Goal: Task Accomplishment & Management: Use online tool/utility

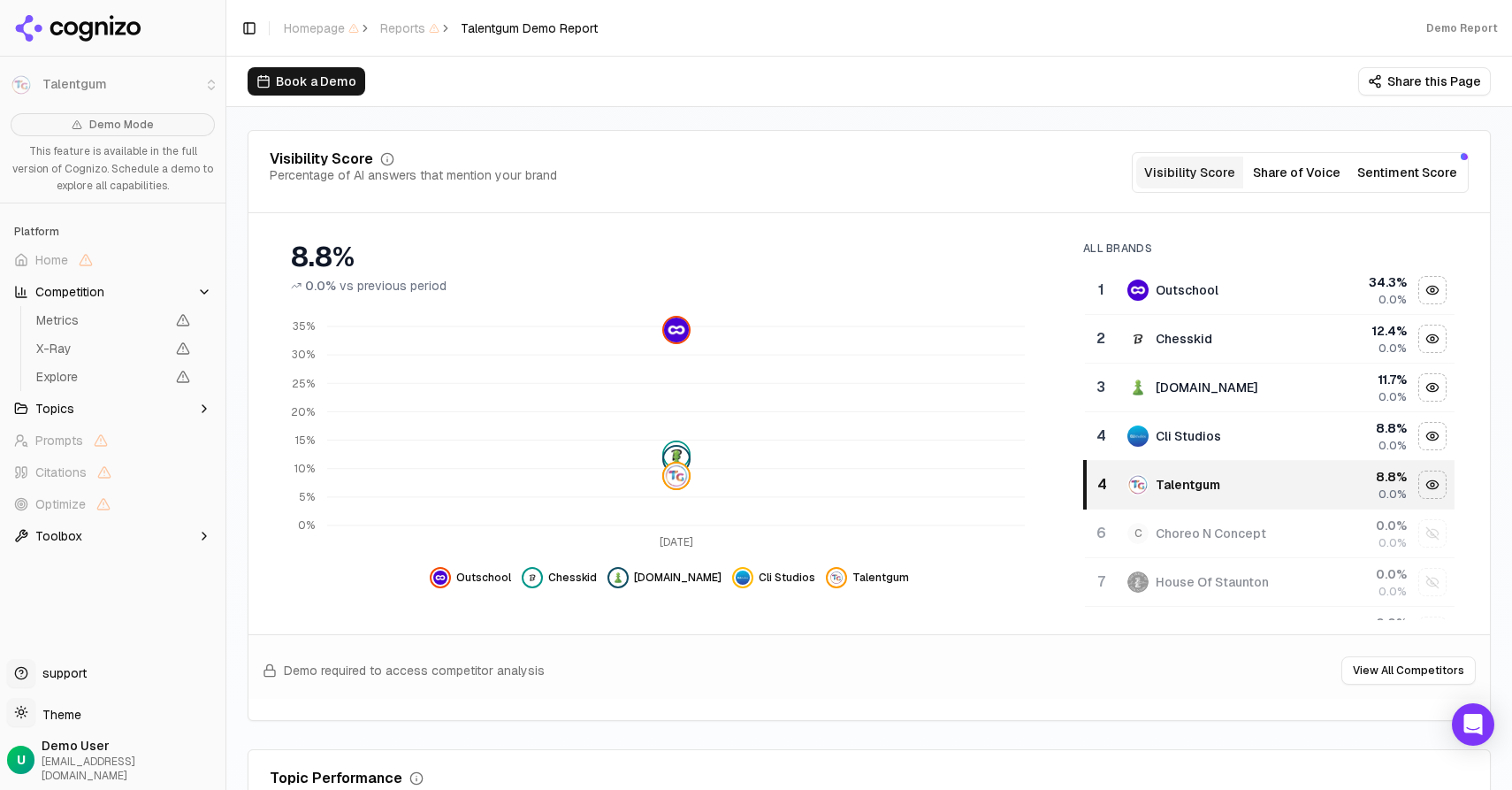
scroll to position [187, 0]
click at [1419, 278] on div "Hide outschool data" at bounding box center [1433, 291] width 26 height 26
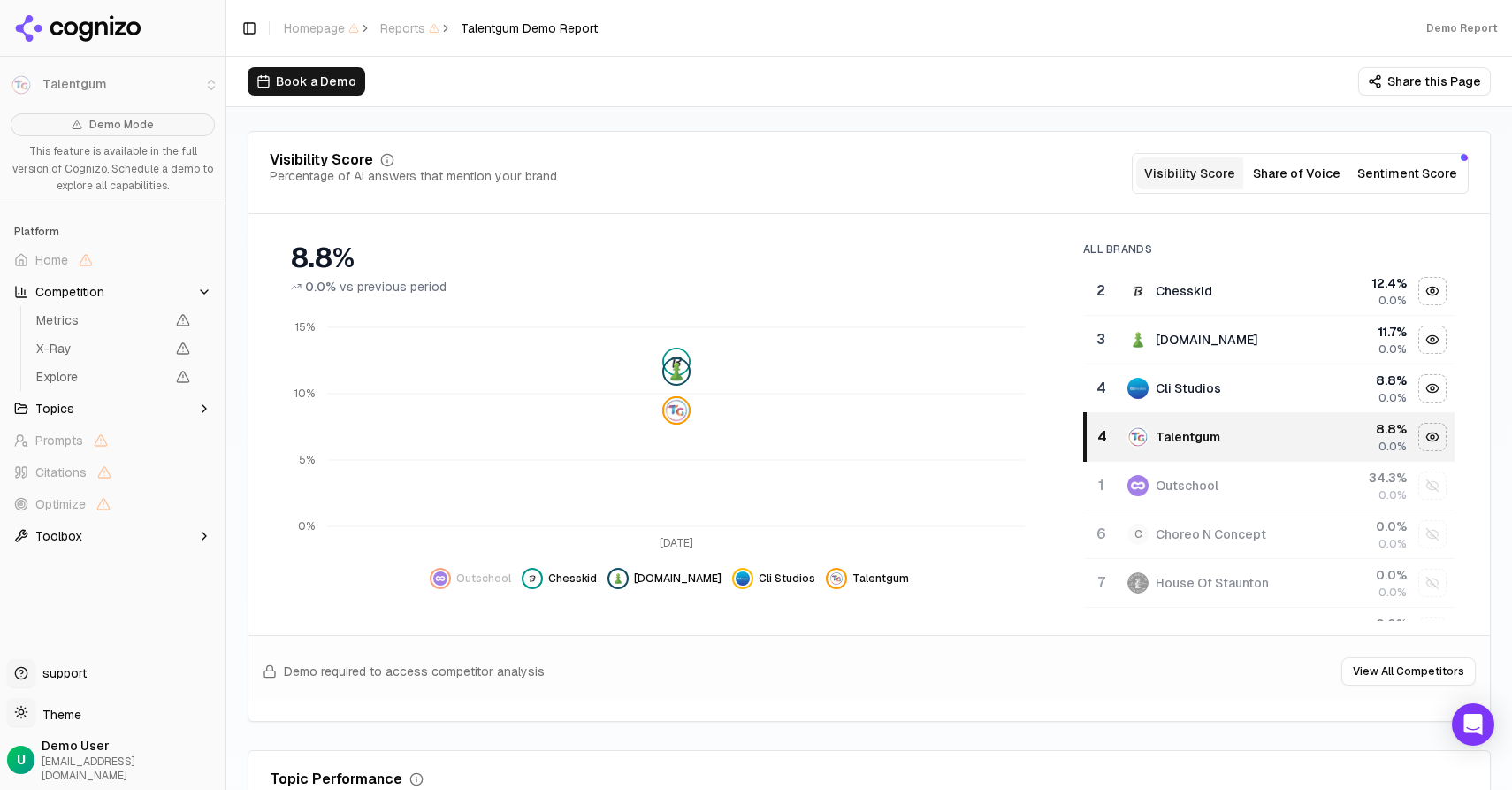
click at [1419, 278] on div "Hide chesskid data" at bounding box center [1433, 291] width 26 height 26
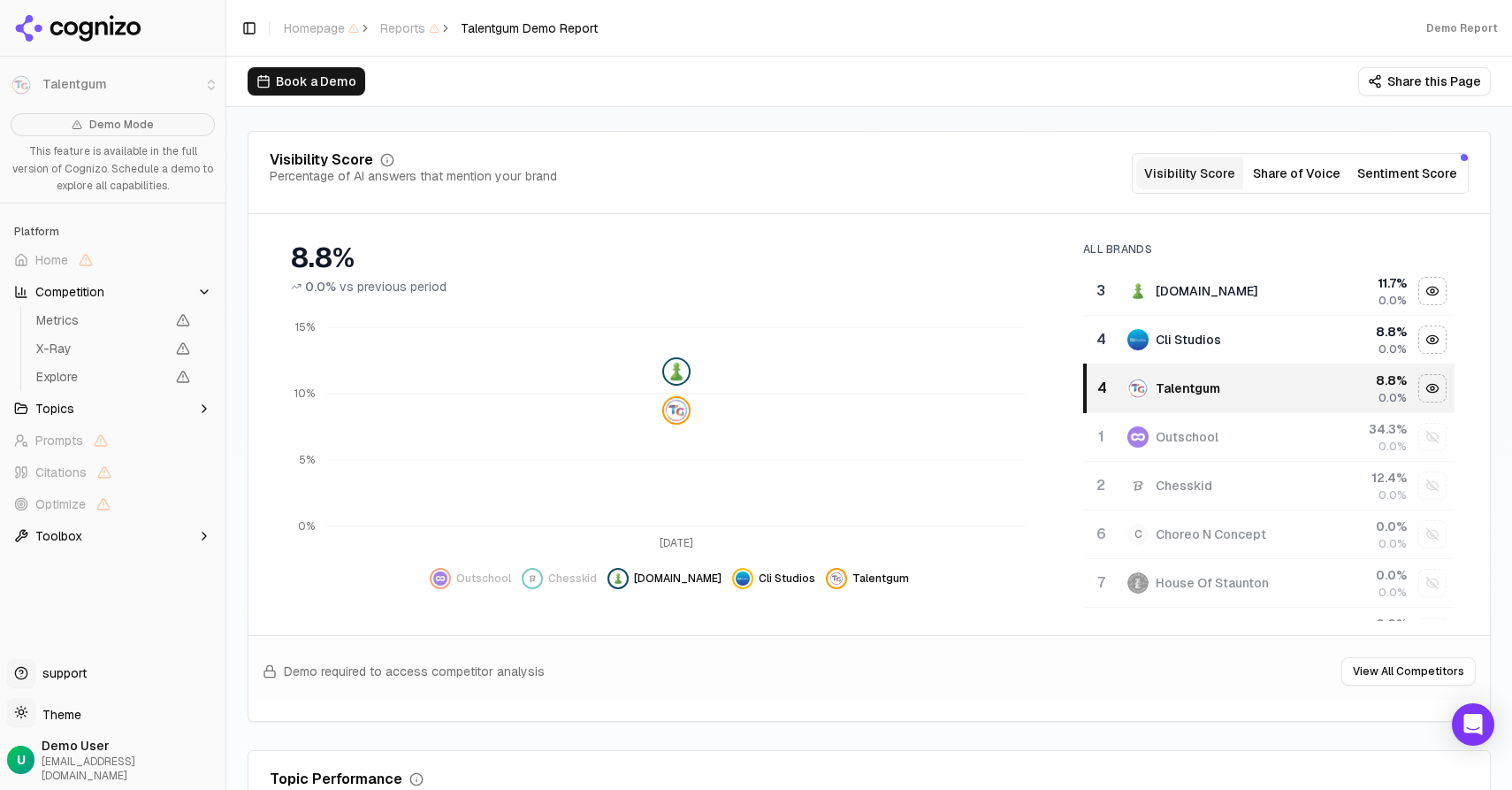
click at [1419, 278] on div "Hide chess.com data" at bounding box center [1433, 291] width 26 height 26
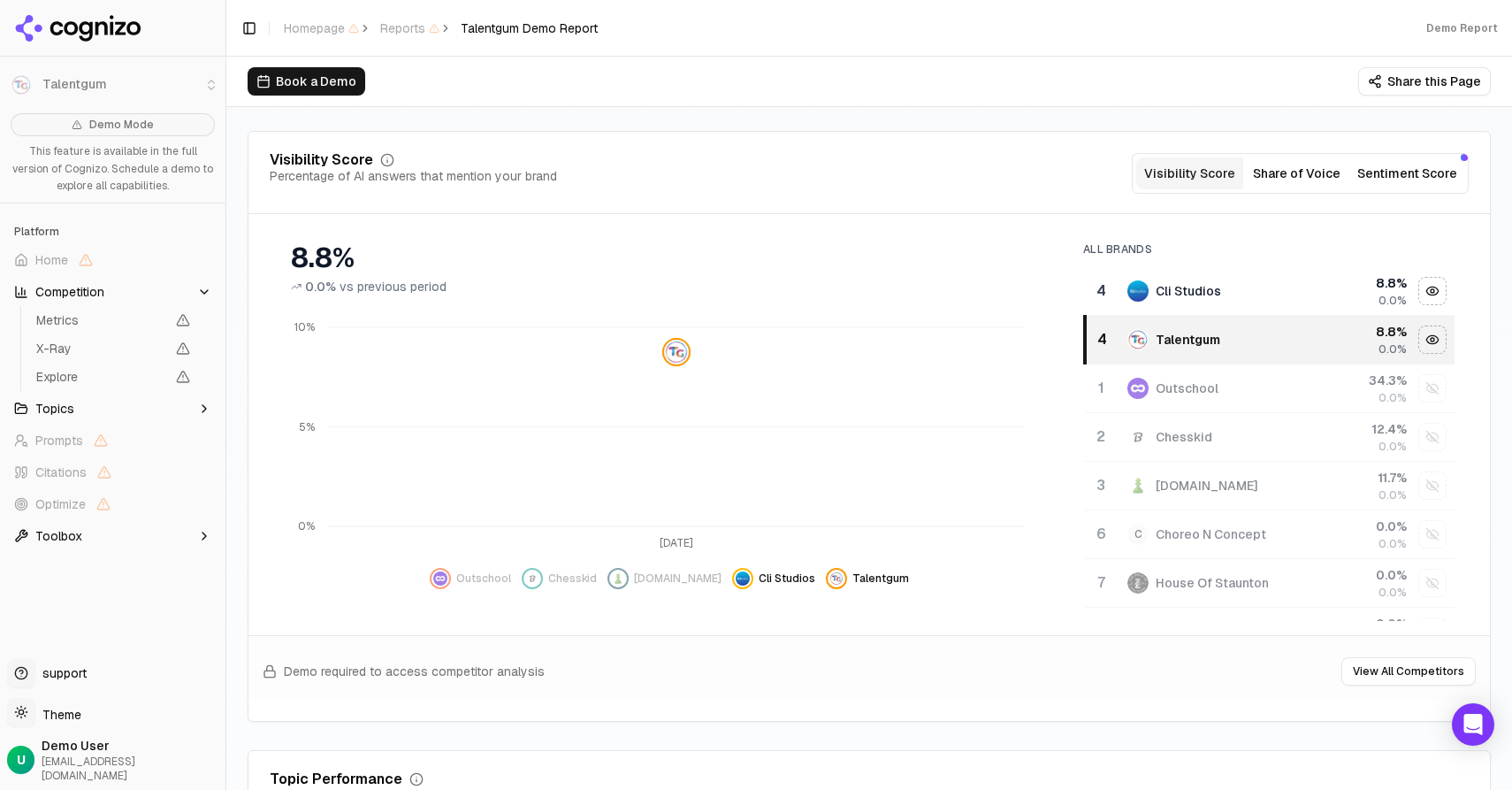
click at [1419, 278] on div "Hide cli studios data" at bounding box center [1433, 291] width 26 height 26
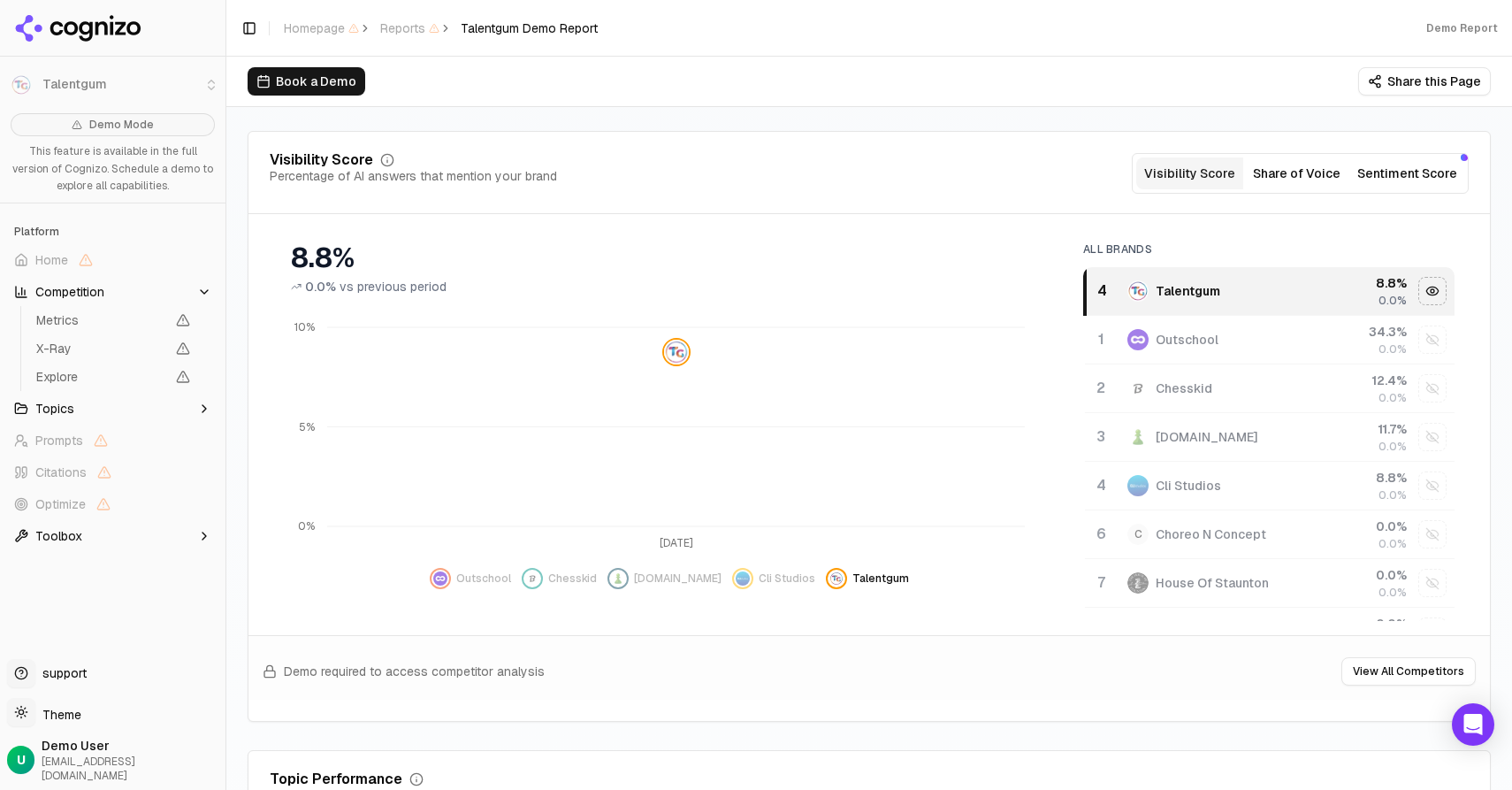
click at [1419, 278] on div "Hide talentgum data" at bounding box center [1433, 291] width 26 height 26
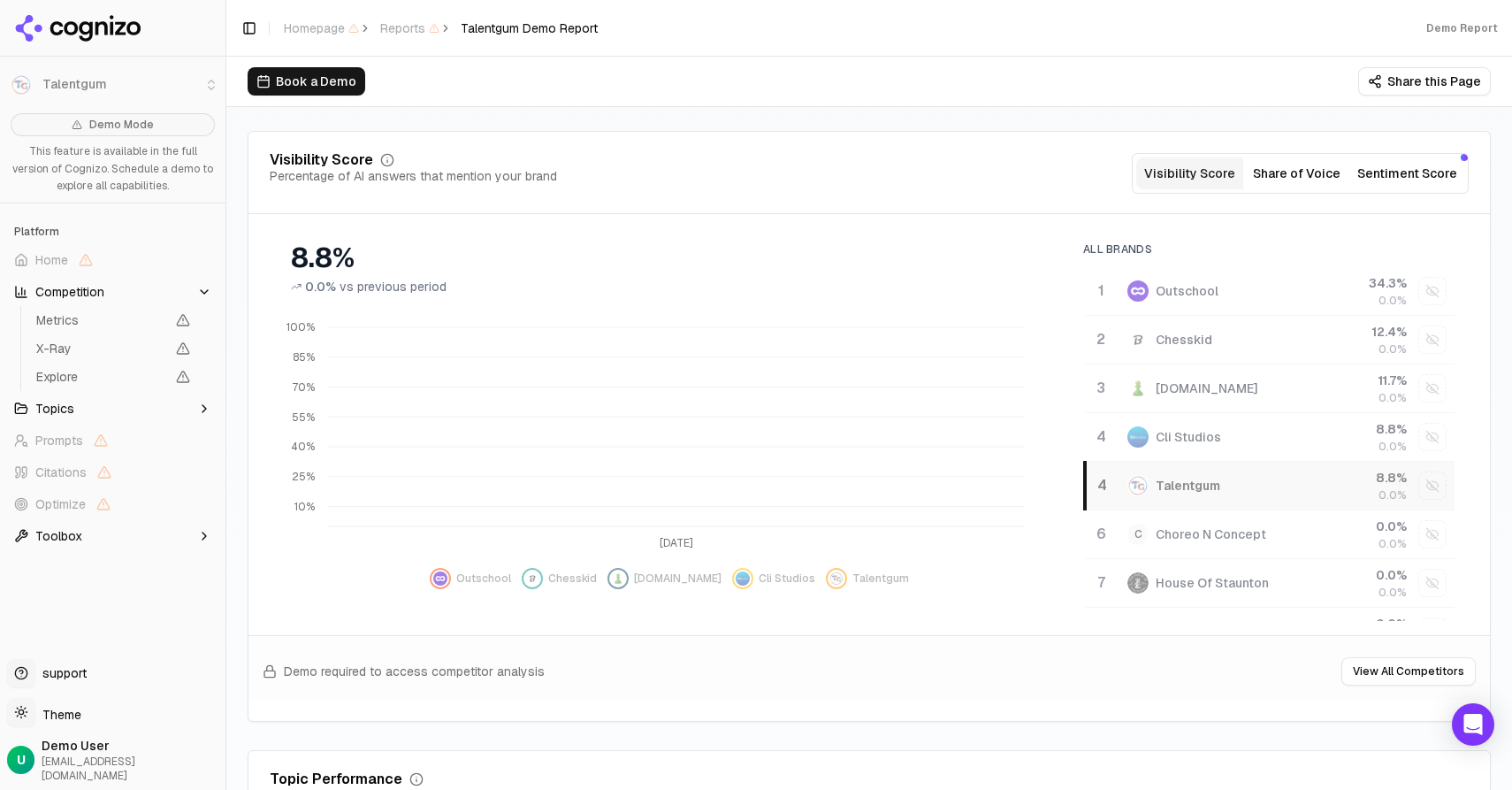
click at [1419, 278] on div "Show outschool data" at bounding box center [1433, 291] width 26 height 26
click at [1410, 305] on span at bounding box center [1406, 301] width 8 height 8
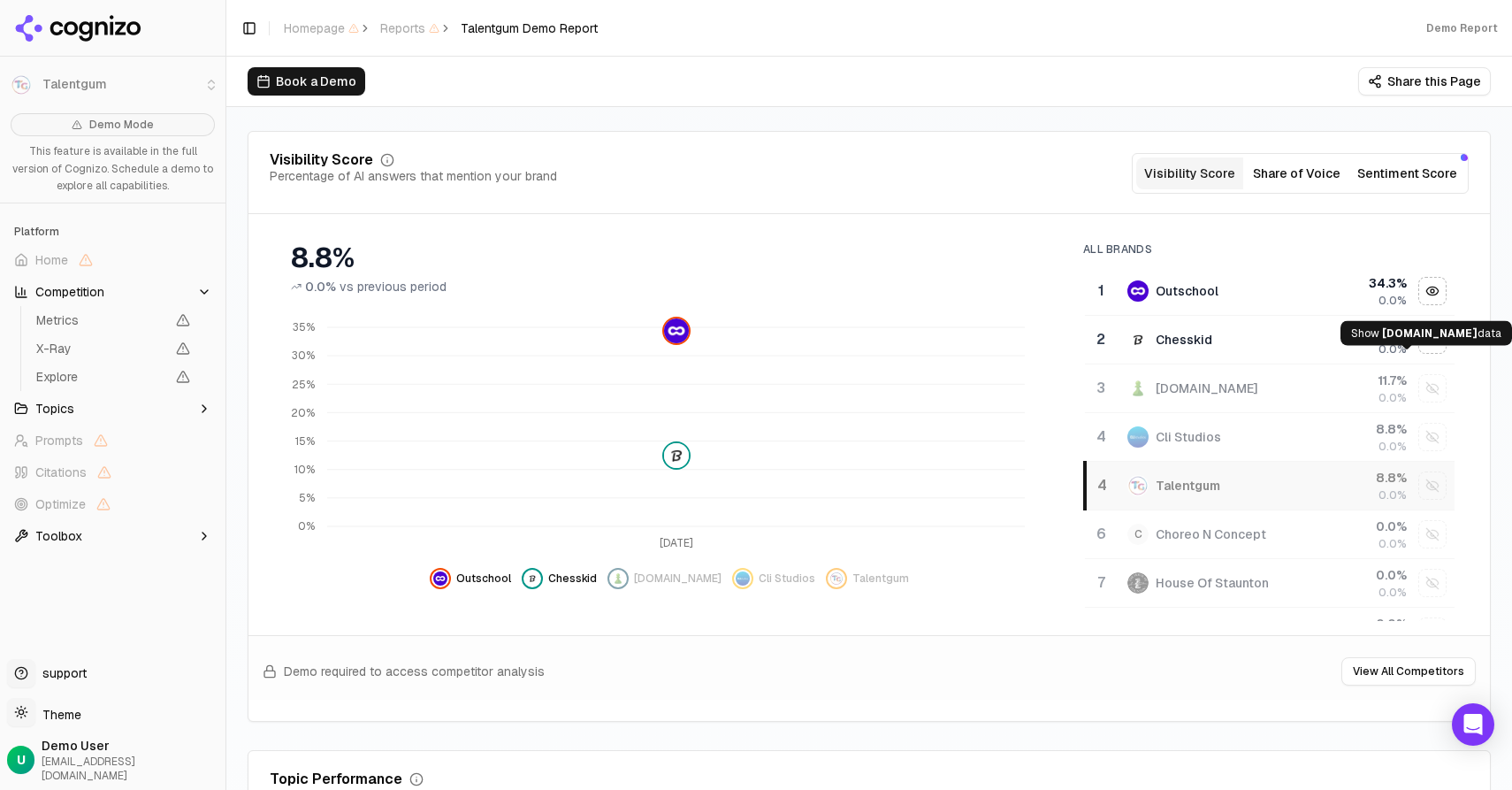
click at [1419, 375] on div "Show chess.com data" at bounding box center [1433, 388] width 26 height 26
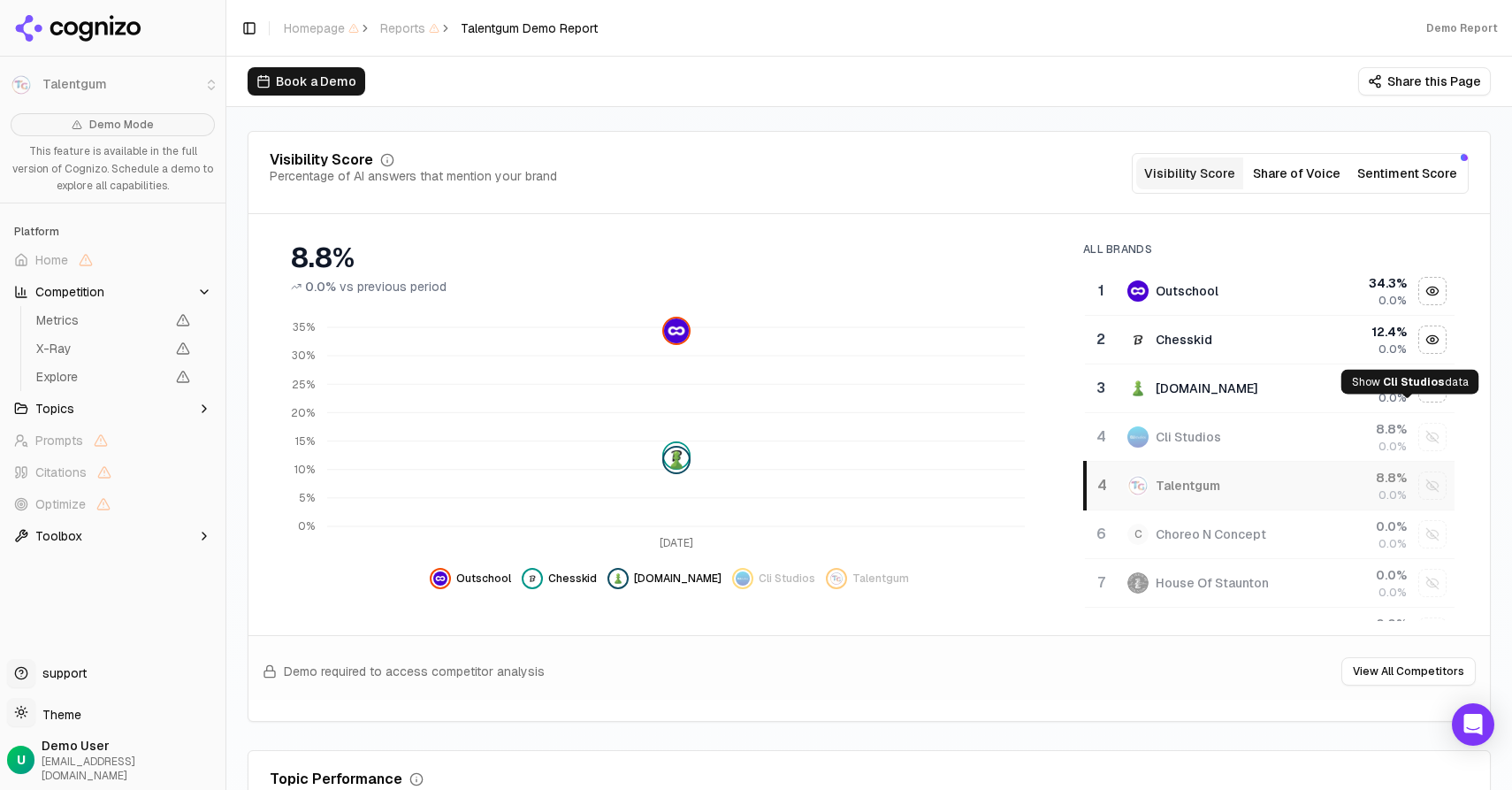
click at [1419, 424] on div "Show cli studios data" at bounding box center [1433, 437] width 26 height 26
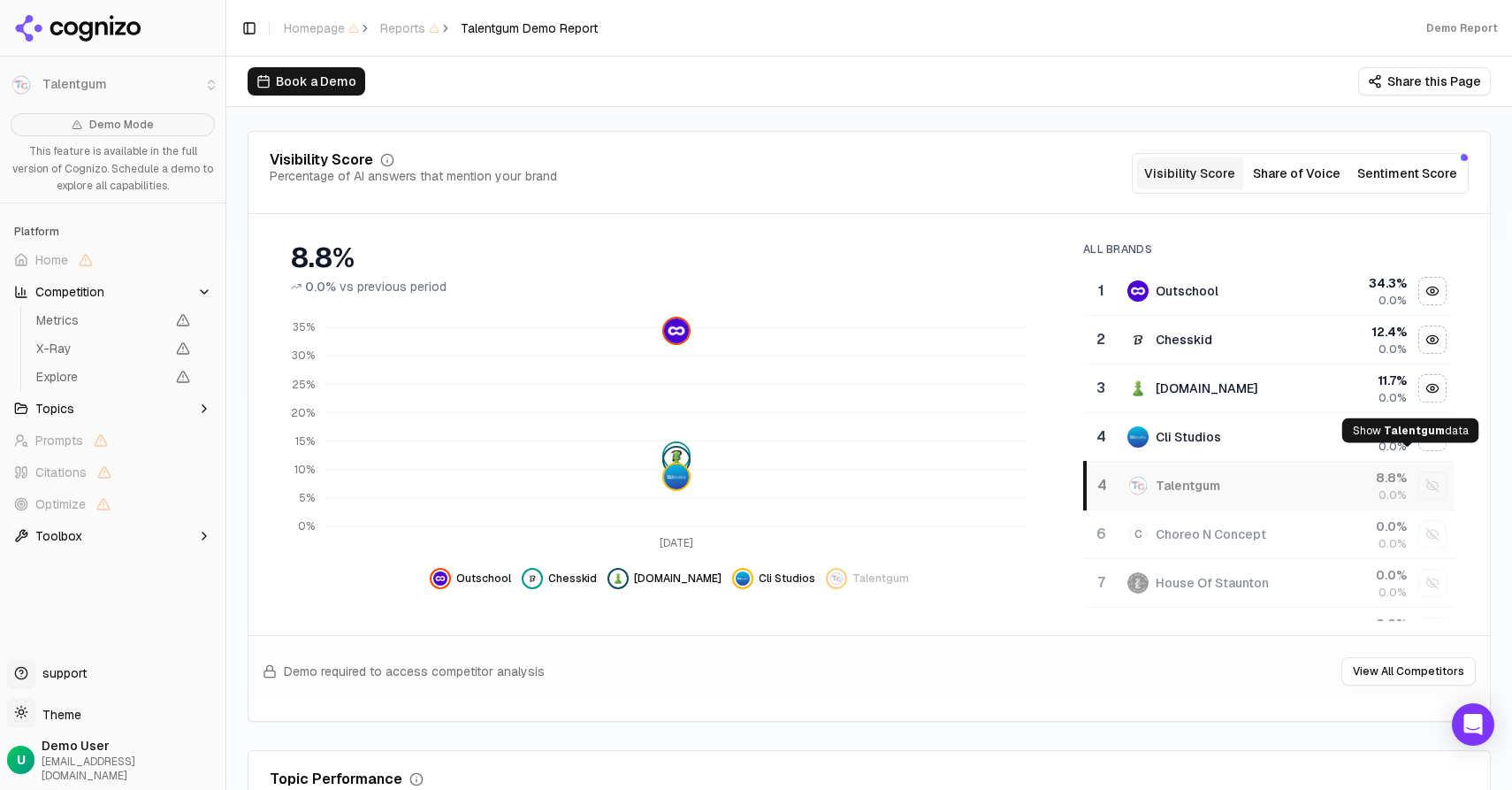
click at [1419, 477] on div "Show talentgum data" at bounding box center [1433, 485] width 26 height 26
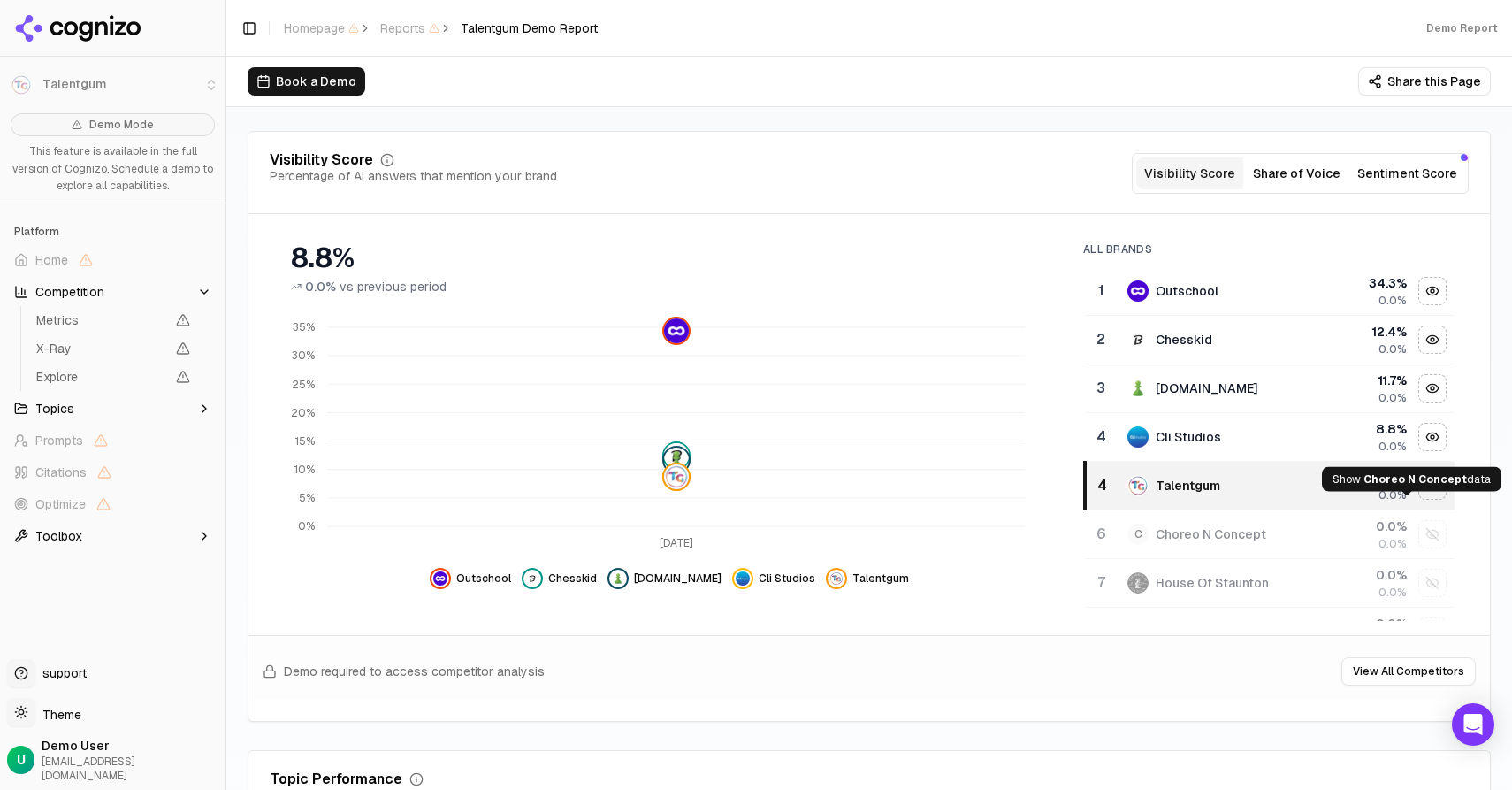
click at [1419, 523] on div "Show choreo n concept data" at bounding box center [1433, 534] width 26 height 26
click at [312, 242] on div "8.8%" at bounding box center [670, 258] width 757 height 32
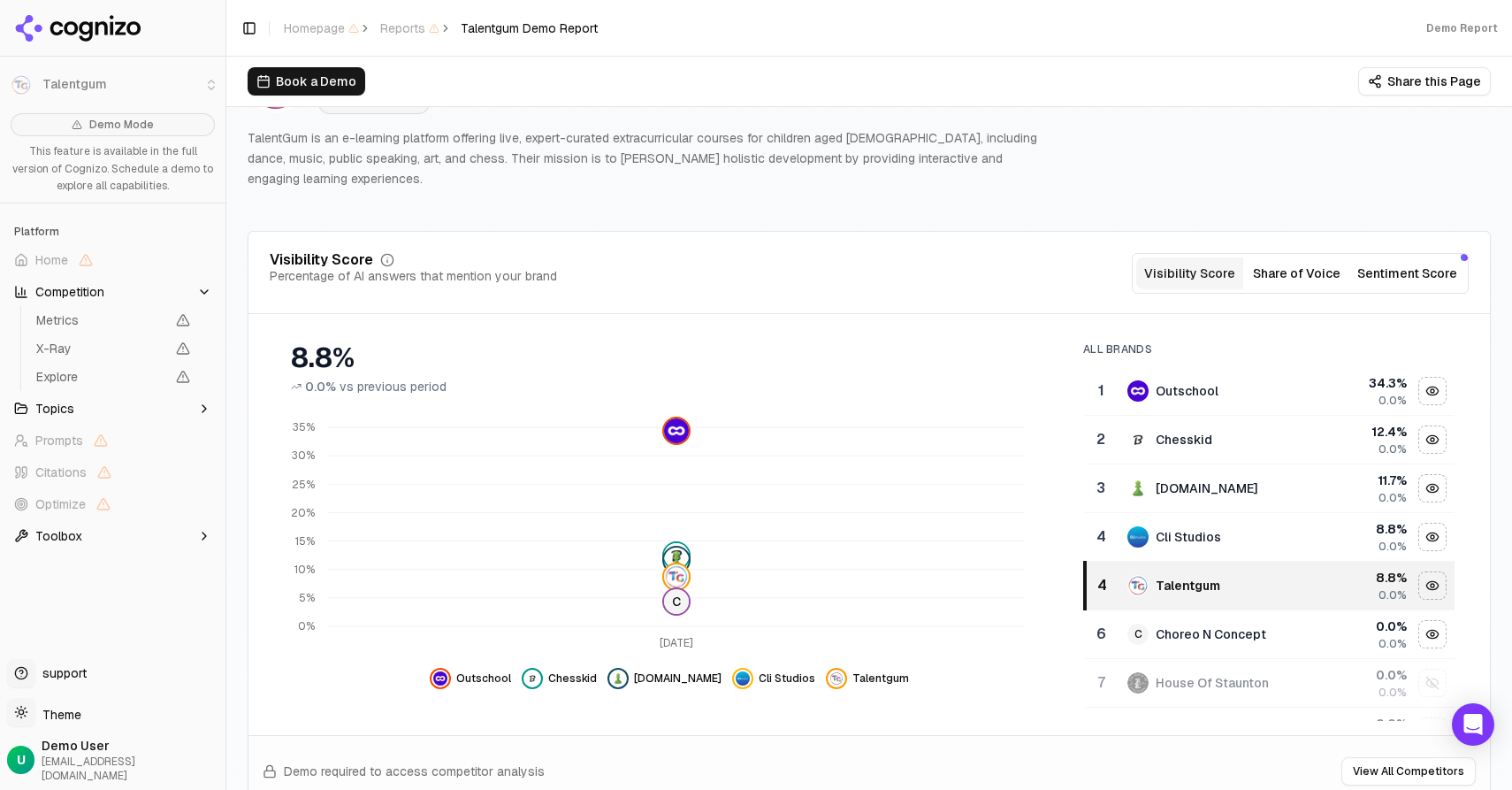
scroll to position [117, 0]
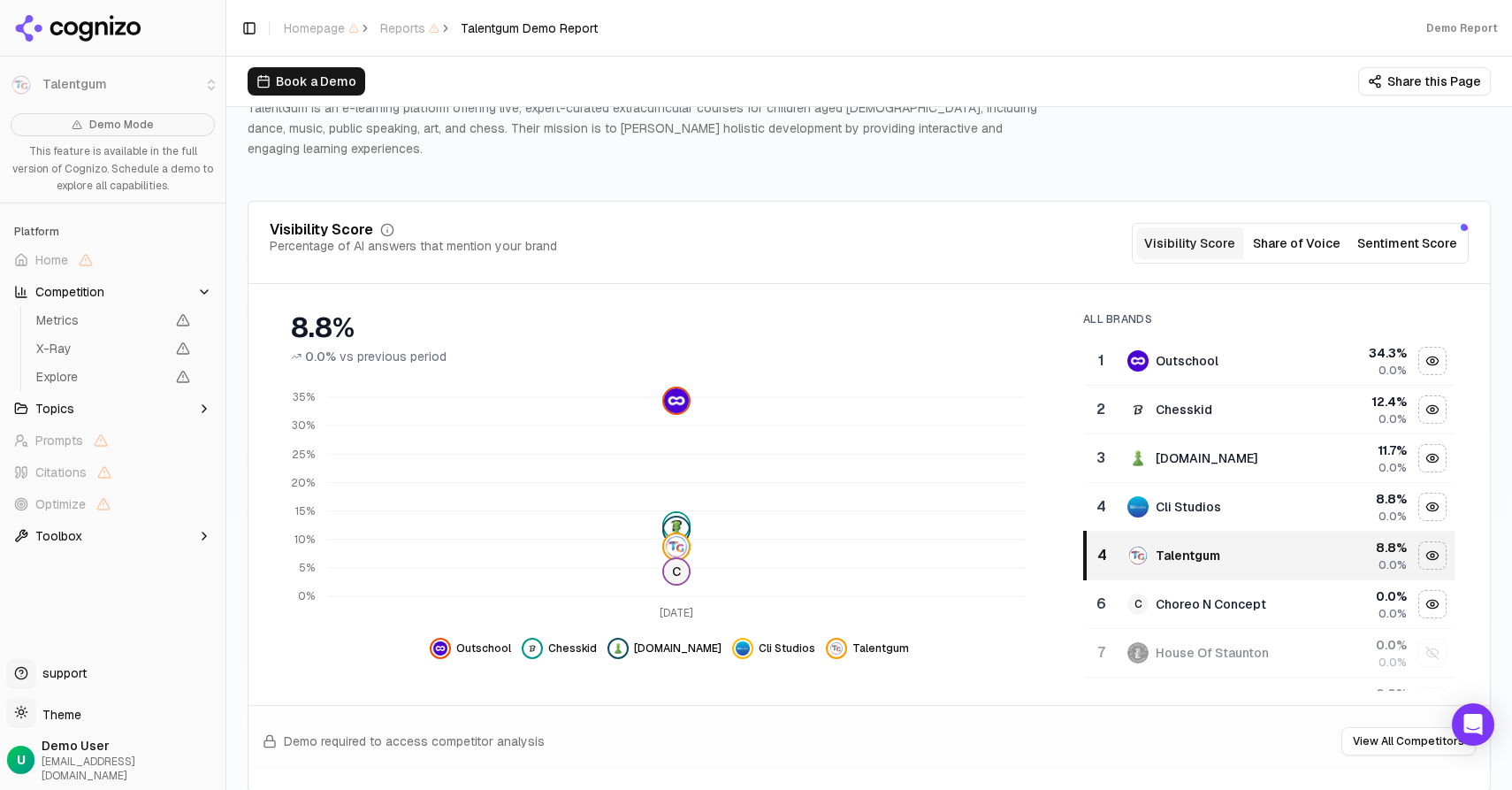
click at [1288, 227] on button "Share of Voice" at bounding box center [1297, 243] width 107 height 32
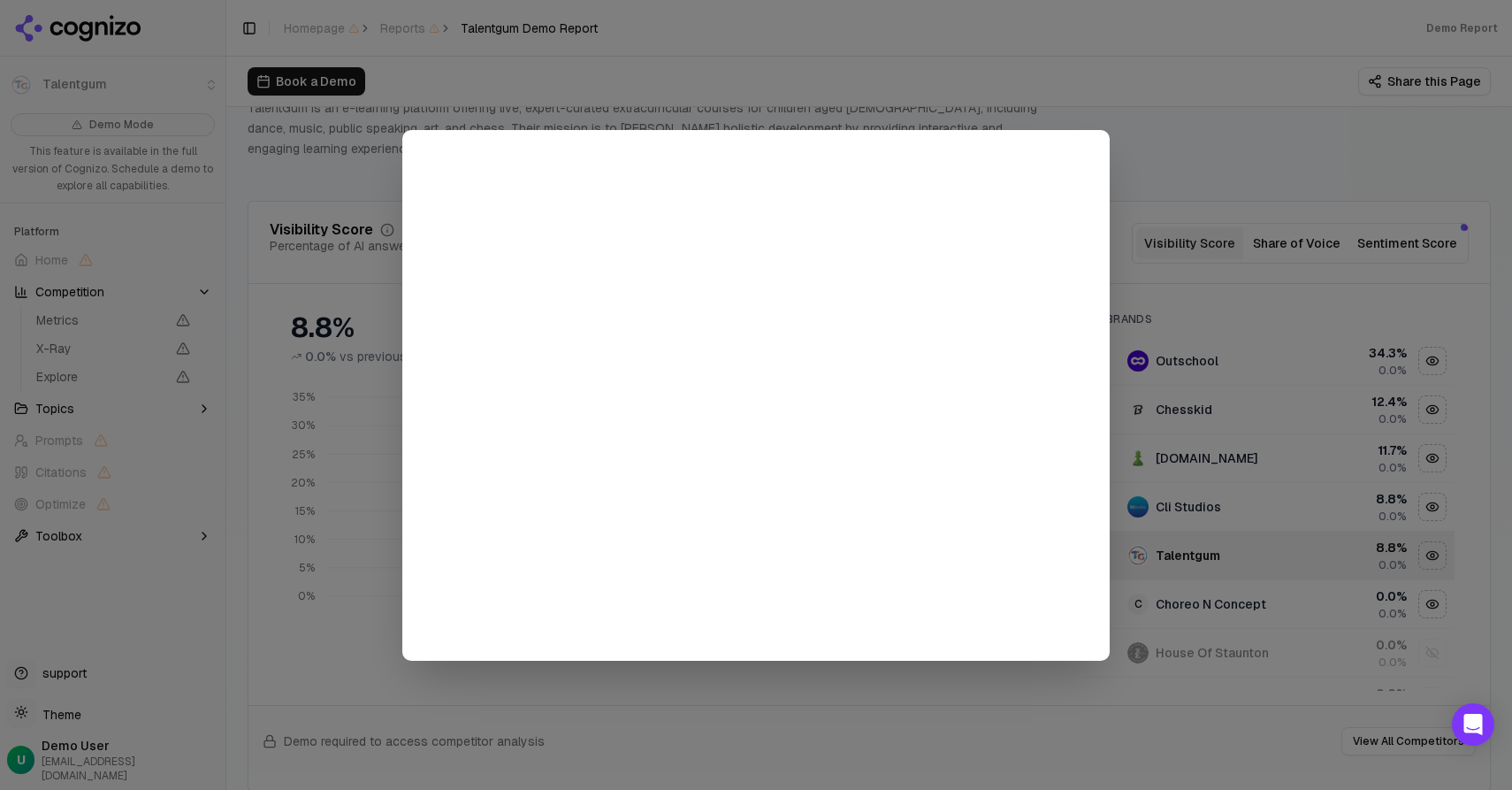
click at [1030, 65] on div at bounding box center [756, 395] width 1512 height 790
